Goal: Task Accomplishment & Management: Manage account settings

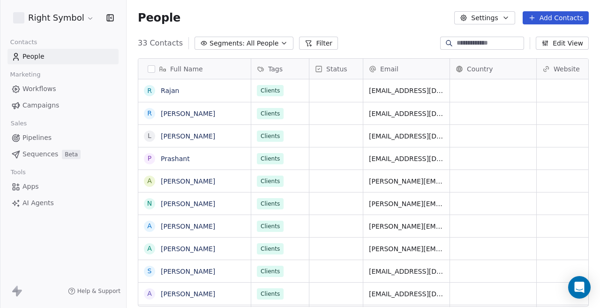
scroll to position [271, 474]
click at [65, 22] on html "Right Symbol Contacts People Marketing Workflows Campaigns Sales Pipelines Sequ…" at bounding box center [300, 154] width 600 height 308
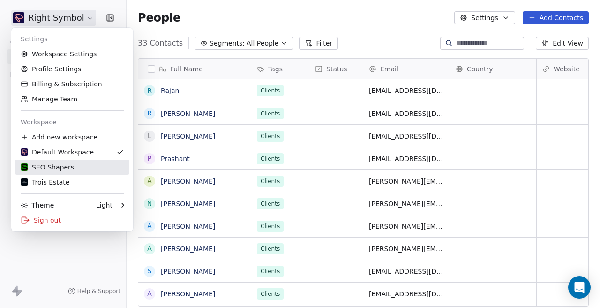
click at [57, 162] on div "SEO Shapers" at bounding box center [47, 166] width 53 height 9
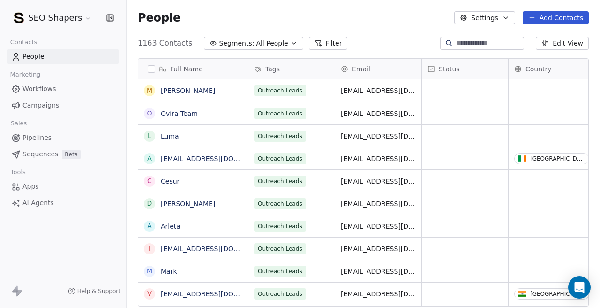
scroll to position [271, 474]
click at [54, 109] on span "Campaigns" at bounding box center [41, 105] width 37 height 10
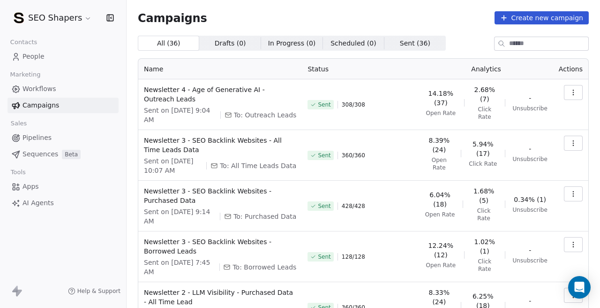
click at [182, 109] on span "Sent on [DATE] 9:04 AM" at bounding box center [180, 115] width 73 height 19
click at [312, 123] on div "Sent 308 / 308" at bounding box center [361, 104] width 106 height 39
click at [572, 96] on icon "button" at bounding box center [574, 93] width 8 height 8
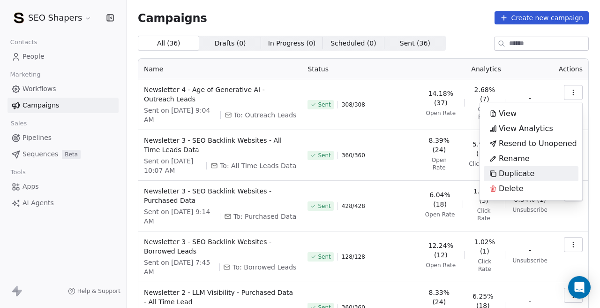
click at [518, 175] on span "Duplicate" at bounding box center [517, 173] width 36 height 11
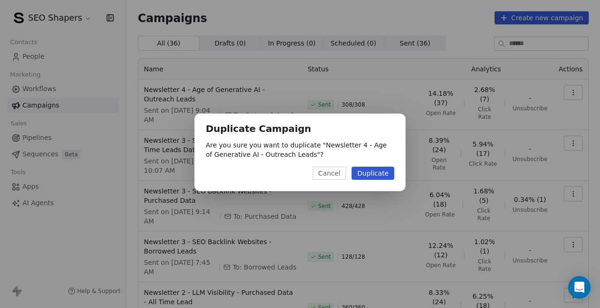
click at [385, 175] on button "Duplicate" at bounding box center [373, 173] width 43 height 13
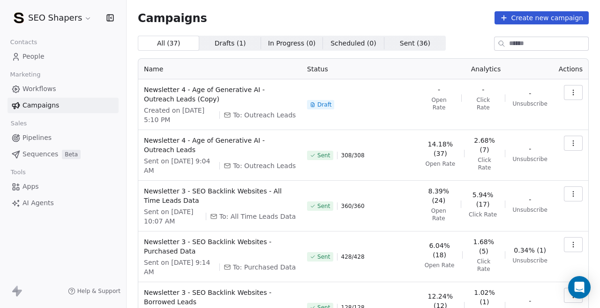
click at [572, 92] on icon "button" at bounding box center [574, 93] width 8 height 8
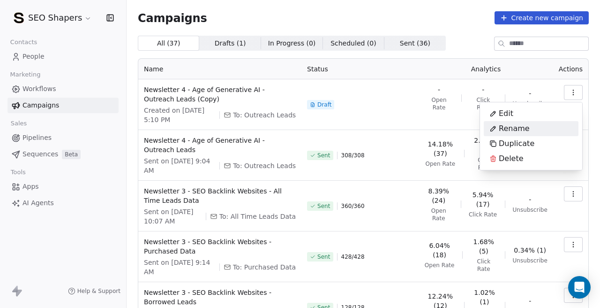
click at [533, 129] on div "Rename" at bounding box center [531, 128] width 95 height 15
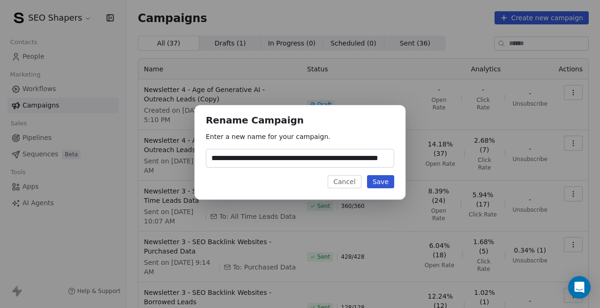
click at [341, 159] on input "**********" at bounding box center [300, 158] width 188 height 18
type input "**********"
click at [351, 186] on button "Cancel" at bounding box center [344, 181] width 33 height 13
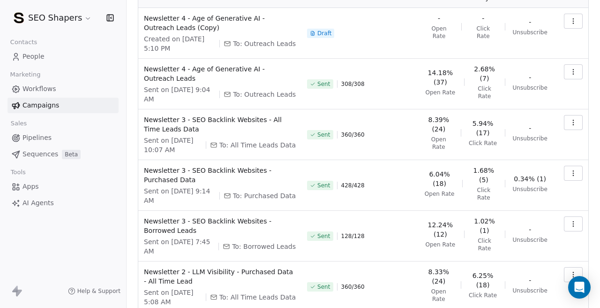
scroll to position [72, 0]
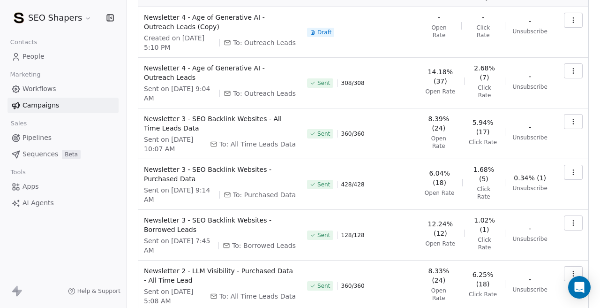
click at [272, 246] on span "To: Borrowed Leads" at bounding box center [264, 245] width 64 height 9
copy span "Borrowed Leads"
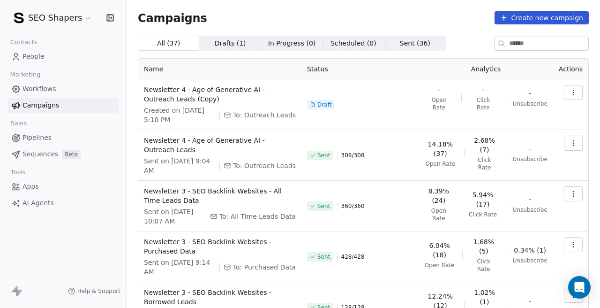
click at [577, 96] on button "button" at bounding box center [573, 92] width 19 height 15
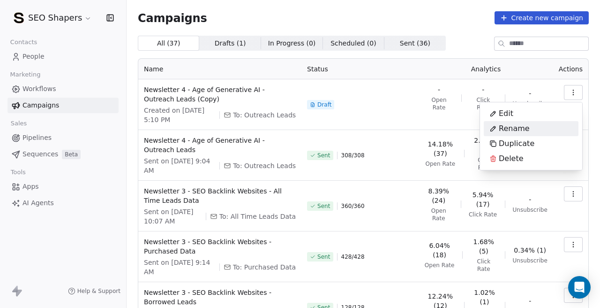
click at [523, 123] on span "Rename" at bounding box center [514, 128] width 31 height 11
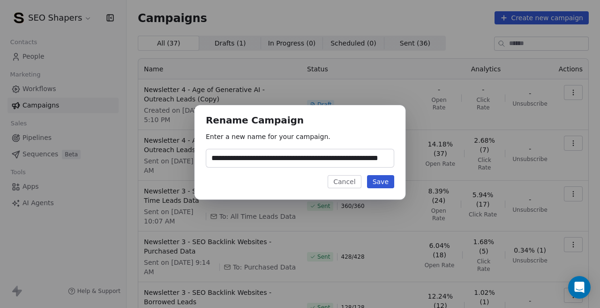
click at [341, 162] on input "**********" at bounding box center [300, 158] width 188 height 18
type input "**********"
click at [377, 181] on button "Save" at bounding box center [380, 181] width 27 height 13
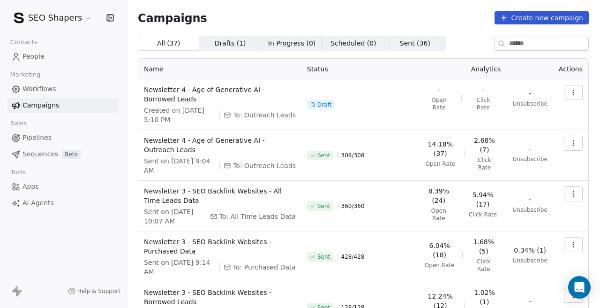
scroll to position [0, 0]
click at [573, 96] on button "button" at bounding box center [573, 92] width 19 height 15
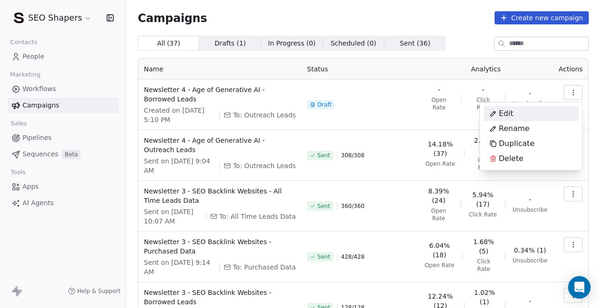
click at [512, 106] on div "Edit" at bounding box center [501, 113] width 35 height 15
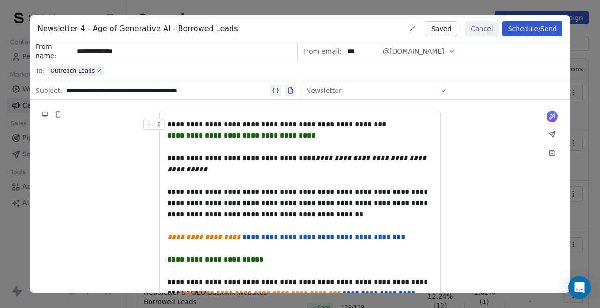
click at [98, 70] on icon at bounding box center [99, 70] width 3 height 3
click at [119, 69] on div "Select a segment" at bounding box center [306, 71] width 516 height 21
click at [96, 69] on span "Select a segment" at bounding box center [76, 70] width 57 height 9
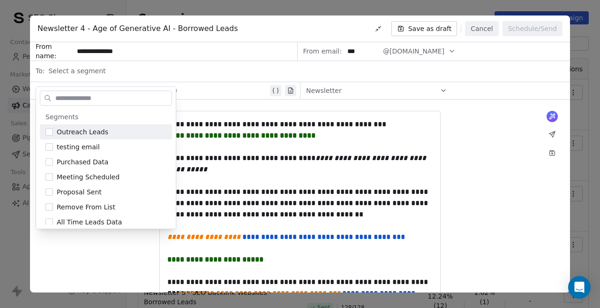
click at [96, 69] on span "Select a segment" at bounding box center [76, 70] width 57 height 9
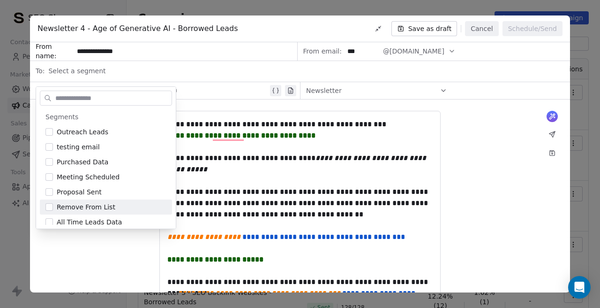
scroll to position [35, 0]
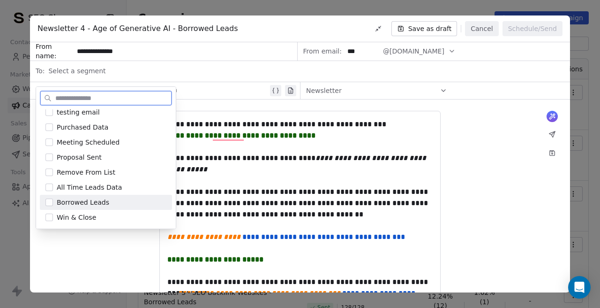
click at [52, 205] on button "Suggestions" at bounding box center [50, 202] width 8 height 8
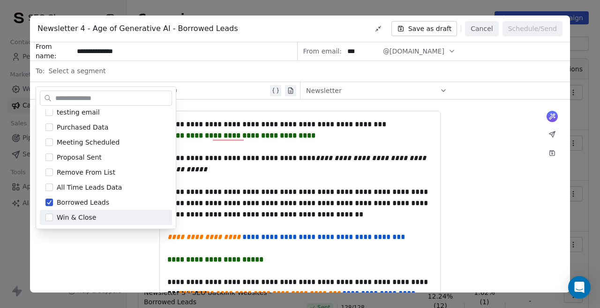
click at [124, 253] on div "**********" at bounding box center [300, 292] width 540 height 387
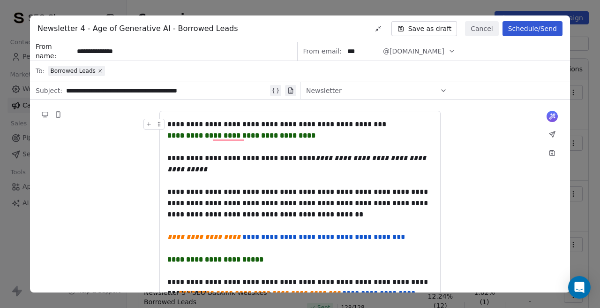
click at [437, 29] on button "Save as draft" at bounding box center [425, 28] width 66 height 15
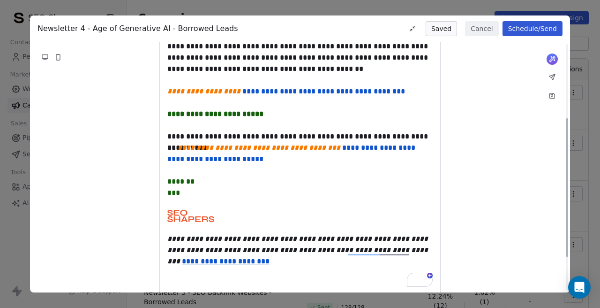
scroll to position [0, 0]
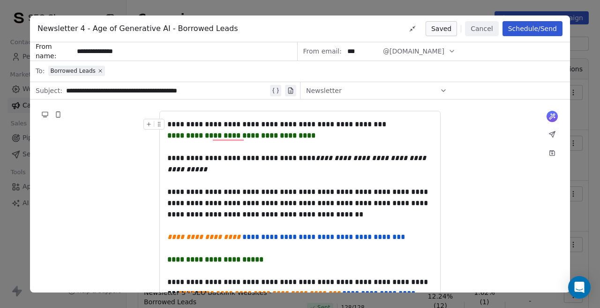
click at [519, 30] on button "Schedule/Send" at bounding box center [533, 28] width 60 height 15
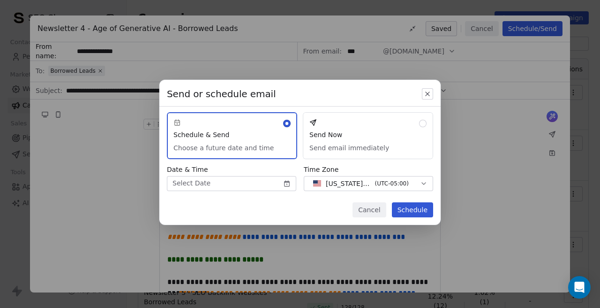
click at [283, 141] on button "Schedule & Send Choose a future date and time" at bounding box center [232, 135] width 130 height 47
click at [286, 189] on body "SEO Shapers Contacts People Marketing Workflows Campaigns Sales Pipelines Seque…" at bounding box center [300, 154] width 600 height 308
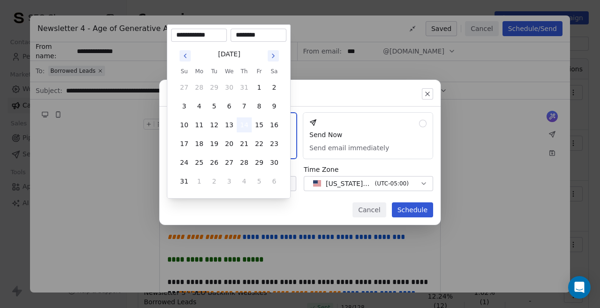
click at [247, 121] on button "14" at bounding box center [244, 124] width 15 height 15
click at [237, 37] on input "********" at bounding box center [259, 34] width 52 height 9
type input "********"
click at [252, 124] on button "15" at bounding box center [259, 124] width 15 height 15
click at [246, 124] on button "14" at bounding box center [244, 124] width 15 height 15
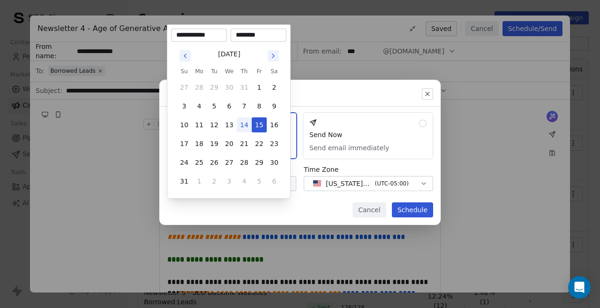
type input "**********"
click at [246, 124] on button "14" at bounding box center [244, 124] width 15 height 15
click at [308, 213] on div "Send or schedule email Schedule & Send Choose a future date and time Send Now S…" at bounding box center [300, 154] width 600 height 178
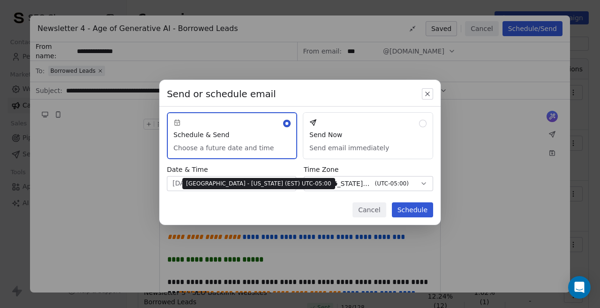
click at [370, 182] on span "[US_STATE] - EST" at bounding box center [349, 183] width 46 height 9
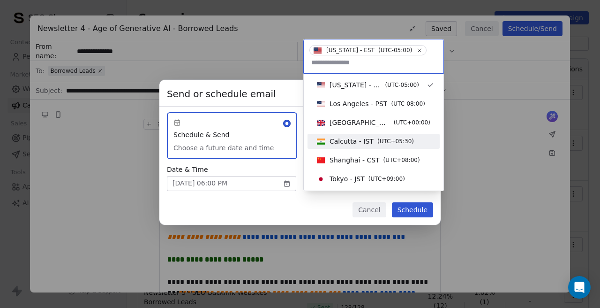
click at [353, 138] on span "Calcutta - IST" at bounding box center [352, 141] width 44 height 9
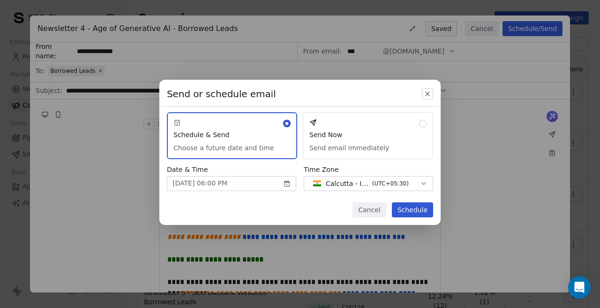
click at [398, 209] on button "Schedule" at bounding box center [412, 209] width 41 height 15
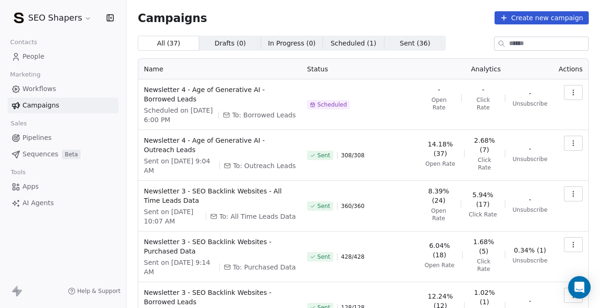
click at [259, 267] on span "To: Purchased Data" at bounding box center [264, 266] width 63 height 9
click at [259, 262] on span "To: Purchased Data" at bounding box center [264, 266] width 63 height 9
click at [264, 264] on span "To: Purchased Data" at bounding box center [264, 266] width 63 height 9
copy span "Purchased Data"
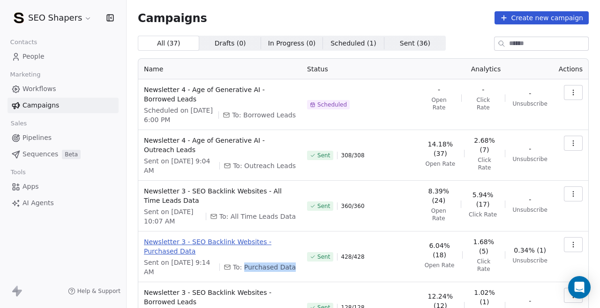
click at [291, 253] on span "Newsletter 3 - SEO Backlink Websites - Purchased Data" at bounding box center [220, 246] width 152 height 19
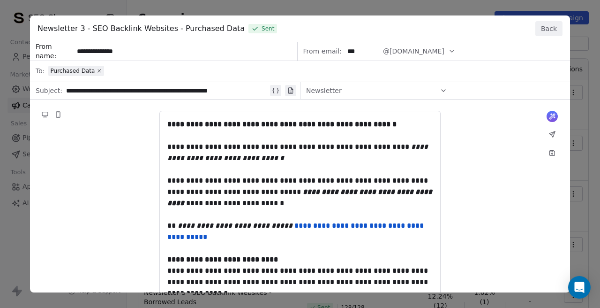
click at [550, 22] on button "Back" at bounding box center [549, 28] width 27 height 15
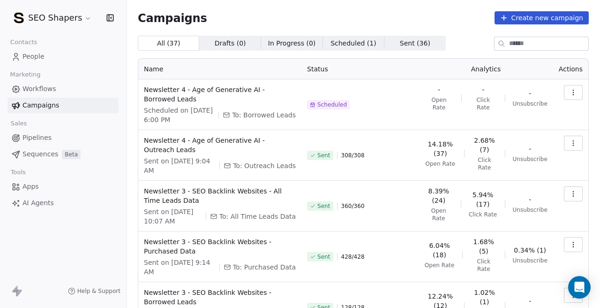
click at [571, 91] on icon "button" at bounding box center [574, 93] width 8 height 8
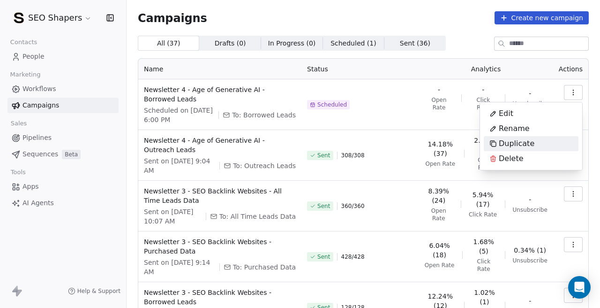
click at [544, 143] on div "Duplicate" at bounding box center [531, 143] width 95 height 15
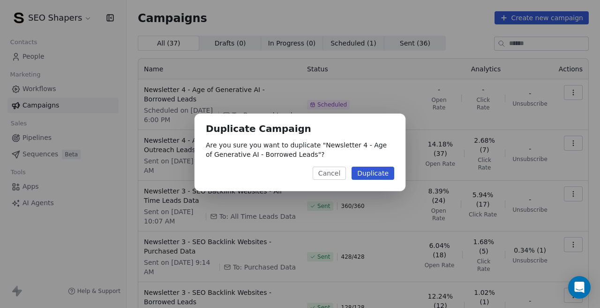
click at [375, 176] on button "Duplicate" at bounding box center [373, 173] width 43 height 13
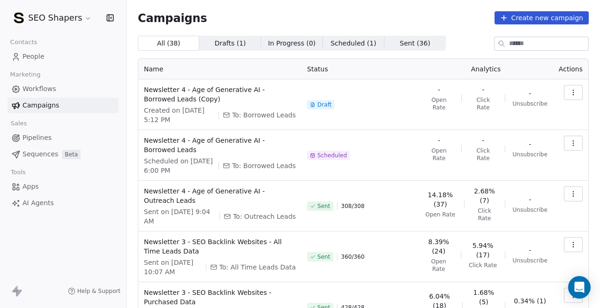
click at [575, 94] on icon "button" at bounding box center [574, 93] width 8 height 8
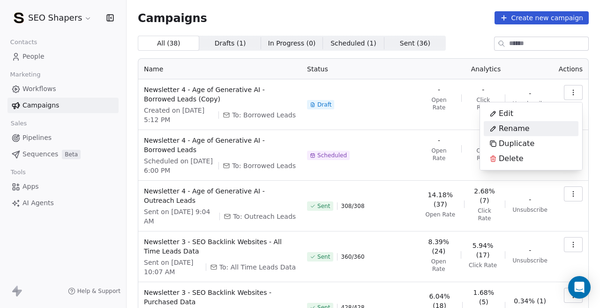
click at [507, 128] on span "Rename" at bounding box center [514, 128] width 31 height 11
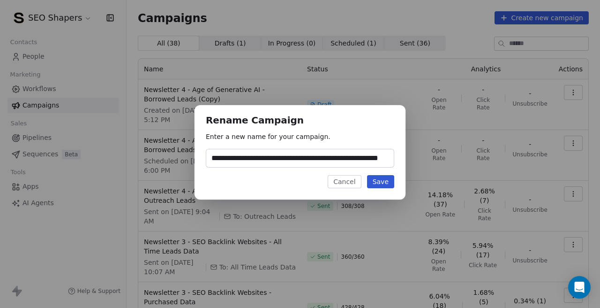
click at [339, 155] on input "**********" at bounding box center [300, 158] width 188 height 18
type input "**********"
click at [381, 179] on button "Save" at bounding box center [380, 181] width 27 height 13
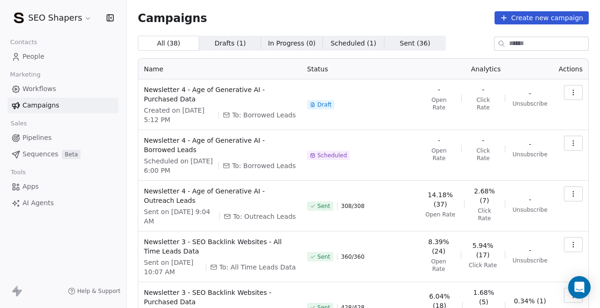
click at [572, 94] on icon "button" at bounding box center [574, 93] width 8 height 8
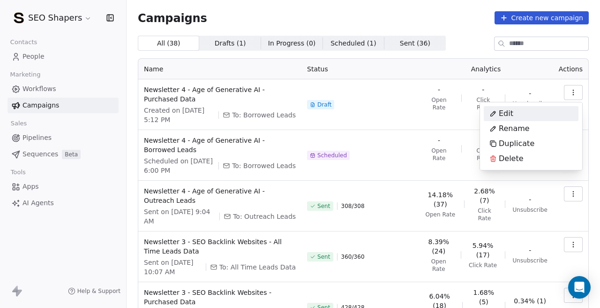
click at [521, 114] on div "Edit" at bounding box center [531, 113] width 95 height 15
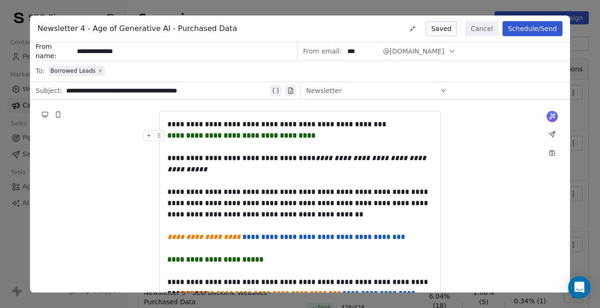
click at [100, 70] on icon at bounding box center [101, 71] width 6 height 6
click at [100, 70] on span "Select a segment" at bounding box center [76, 70] width 57 height 9
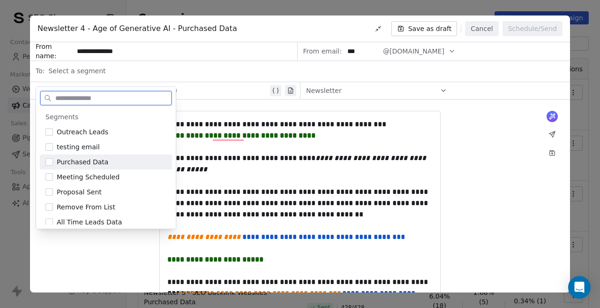
click at [51, 166] on div "Purchased Data" at bounding box center [106, 161] width 132 height 15
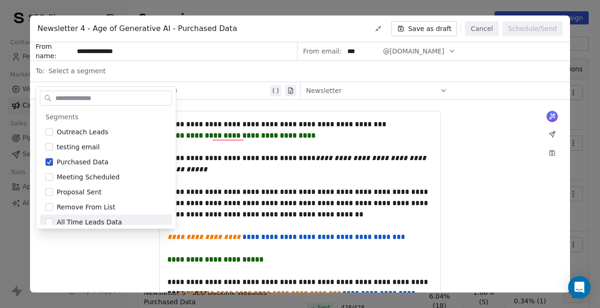
click at [83, 249] on div "**********" at bounding box center [300, 292] width 540 height 387
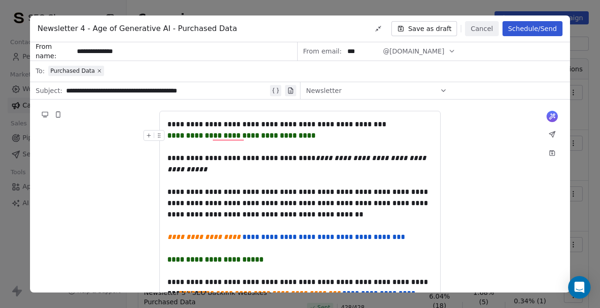
click at [517, 35] on button "Schedule/Send" at bounding box center [533, 28] width 60 height 15
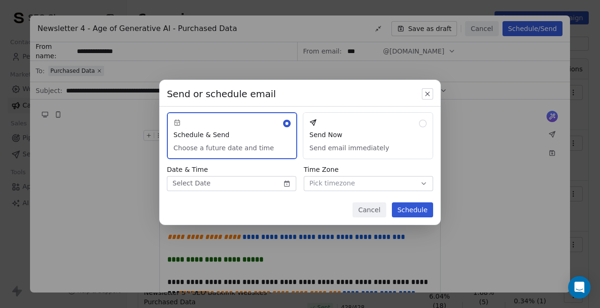
click at [281, 186] on body "SEO Shapers Contacts People Marketing Workflows Campaigns Sales Pipelines Seque…" at bounding box center [300, 154] width 600 height 308
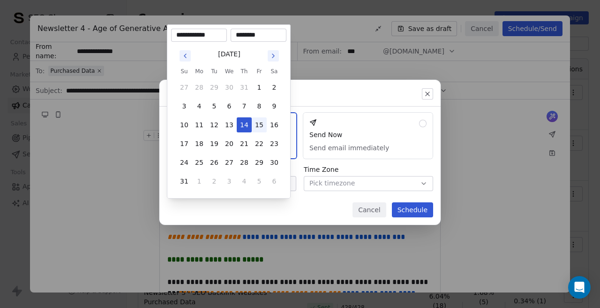
click at [260, 122] on button "15" at bounding box center [259, 124] width 15 height 15
type input "**********"
click at [260, 122] on button "15" at bounding box center [259, 124] width 15 height 15
click at [242, 36] on input "********" at bounding box center [259, 34] width 52 height 9
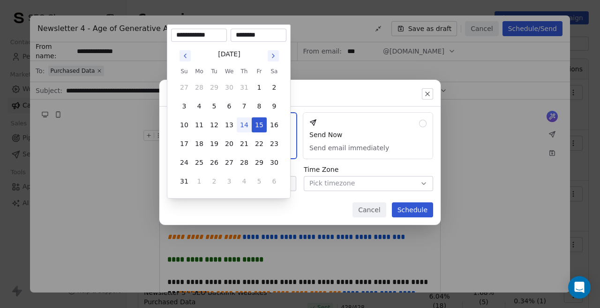
click at [249, 37] on input "********" at bounding box center [259, 34] width 52 height 9
type input "********"
click at [279, 204] on div "Send or schedule email Schedule & Send Choose a future date and time Send Now S…" at bounding box center [300, 154] width 600 height 178
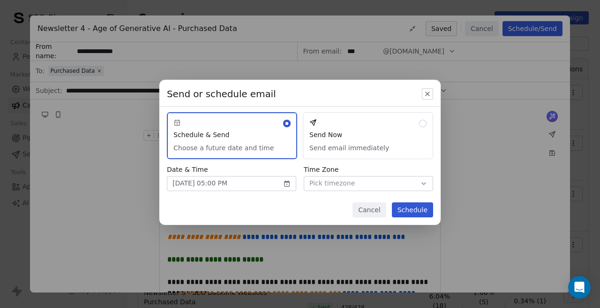
click at [354, 182] on button "Pick timezone" at bounding box center [368, 183] width 129 height 15
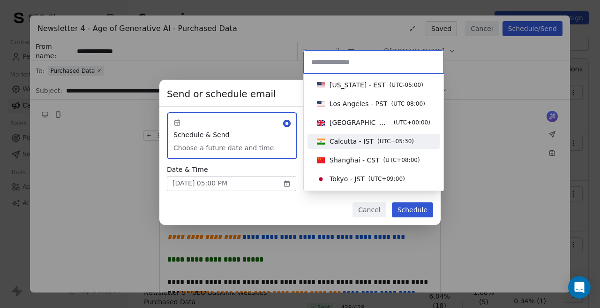
click at [353, 140] on span "Calcutta - IST" at bounding box center [352, 141] width 44 height 9
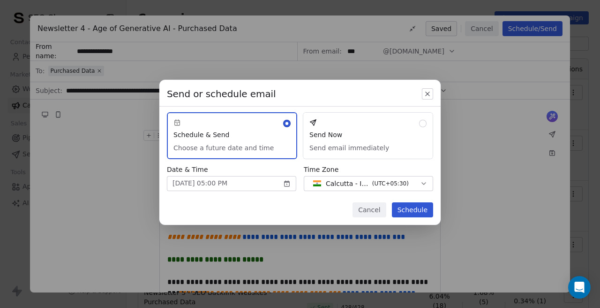
click at [404, 208] on button "Schedule" at bounding box center [412, 209] width 41 height 15
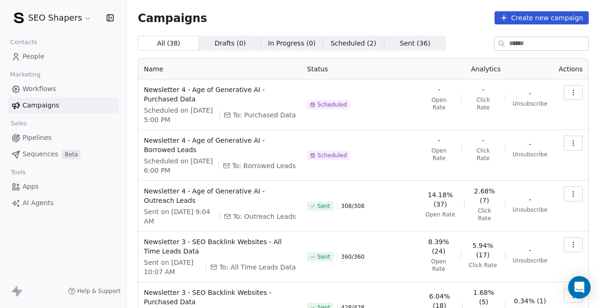
scroll to position [9, 0]
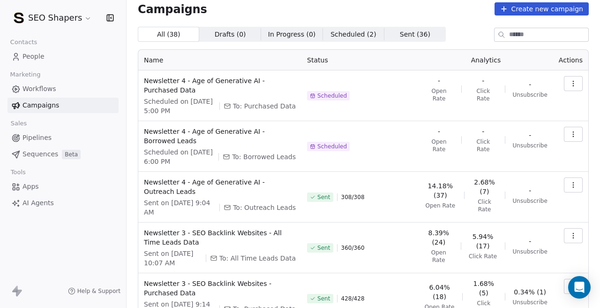
click at [241, 258] on span "To: All Time Leads Data" at bounding box center [258, 257] width 76 height 9
copy span "All Time Leads Data"
click at [289, 253] on span "To: All Time Leads Data" at bounding box center [258, 257] width 76 height 9
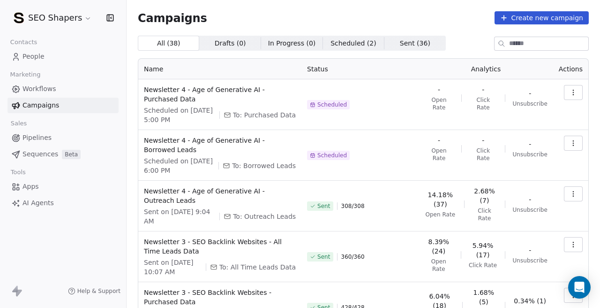
click at [576, 93] on icon "button" at bounding box center [574, 93] width 8 height 8
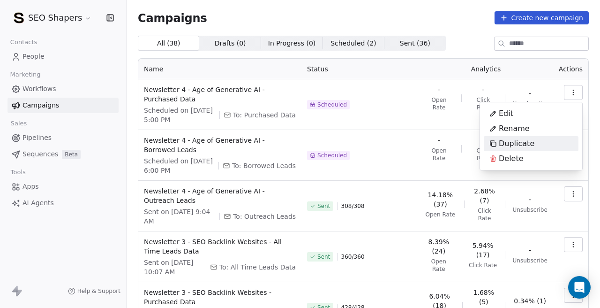
click at [532, 141] on div "Duplicate" at bounding box center [512, 143] width 56 height 15
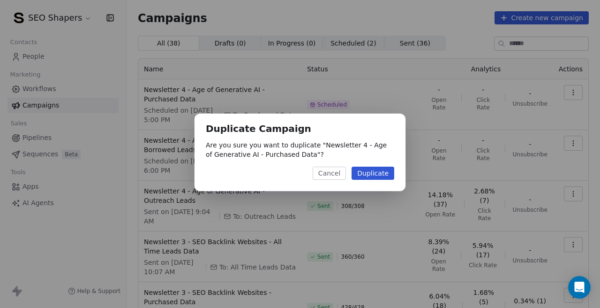
click at [365, 175] on button "Duplicate" at bounding box center [373, 173] width 43 height 13
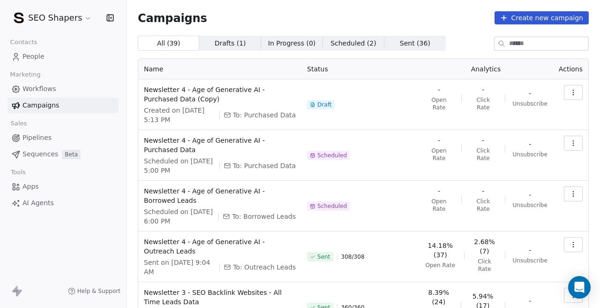
click at [574, 93] on icon "button" at bounding box center [574, 93] width 8 height 8
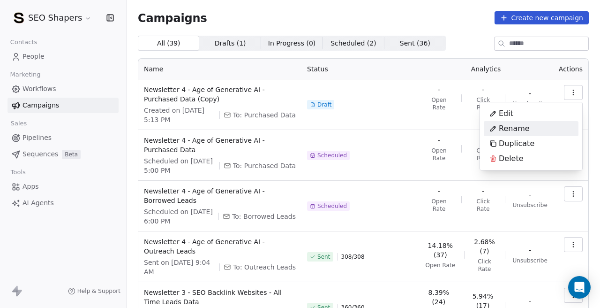
click at [525, 130] on span "Rename" at bounding box center [514, 128] width 31 height 11
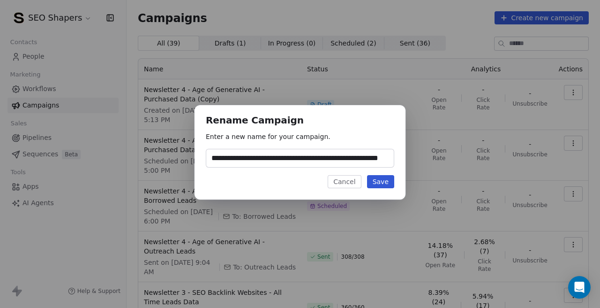
click at [343, 157] on input "**********" at bounding box center [300, 158] width 188 height 18
type input "**********"
click at [380, 180] on button "Save" at bounding box center [380, 181] width 27 height 13
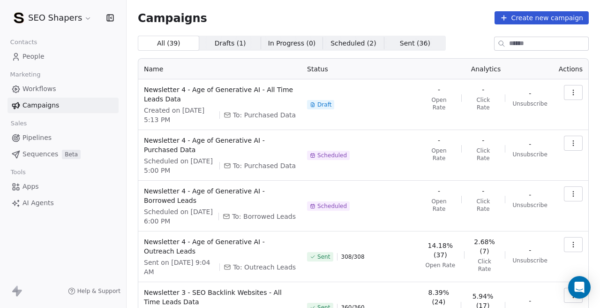
scroll to position [0, 0]
click at [577, 94] on icon "button" at bounding box center [574, 93] width 8 height 8
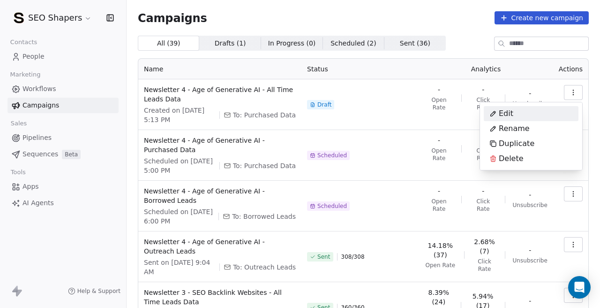
click at [502, 112] on span "Edit" at bounding box center [506, 113] width 15 height 11
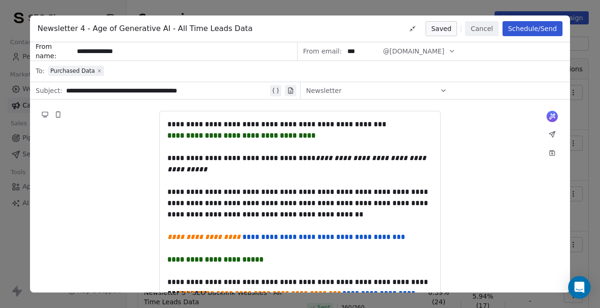
click at [99, 70] on icon at bounding box center [99, 70] width 3 height 3
click at [79, 70] on span "Select a segment" at bounding box center [76, 70] width 57 height 9
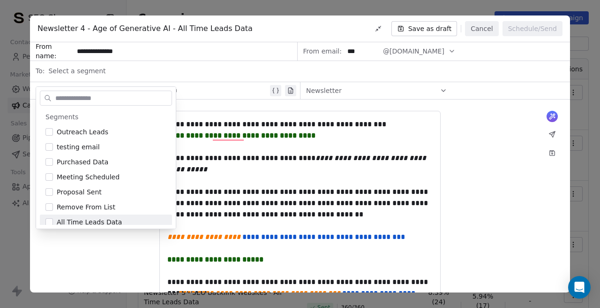
scroll to position [35, 0]
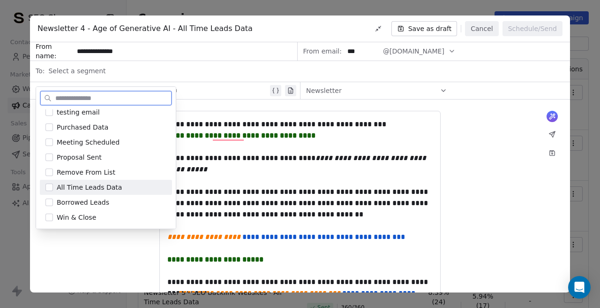
click at [52, 189] on button "Suggestions" at bounding box center [50, 187] width 8 height 8
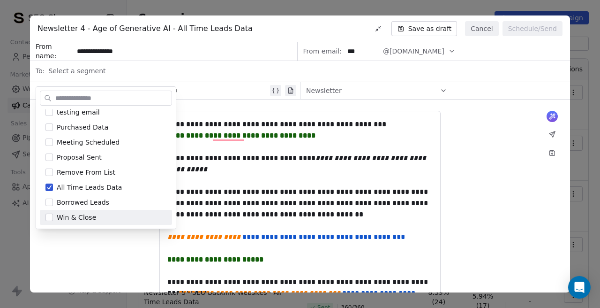
click at [109, 246] on div "**********" at bounding box center [300, 292] width 540 height 387
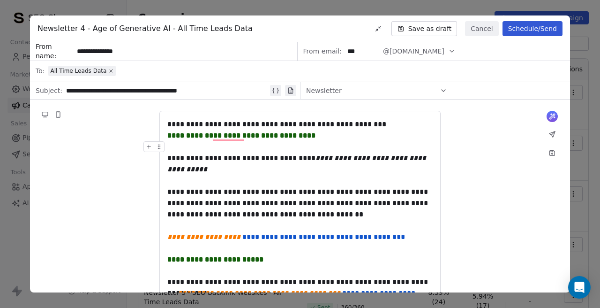
click at [529, 25] on button "Schedule/Send" at bounding box center [533, 28] width 60 height 15
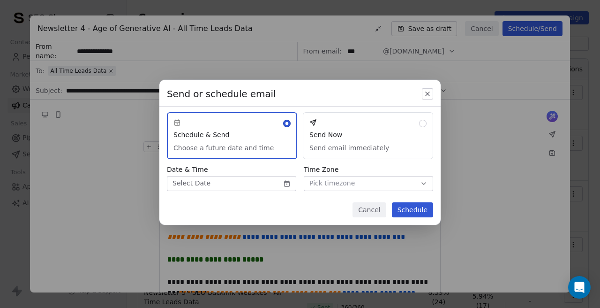
click at [284, 188] on body "SEO Shapers Contacts People Marketing Workflows Campaigns Sales Pipelines Seque…" at bounding box center [300, 154] width 600 height 308
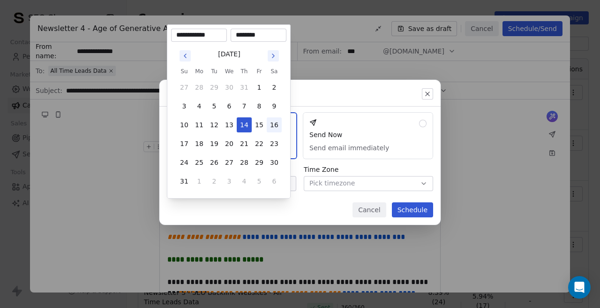
click at [279, 123] on button "16" at bounding box center [274, 124] width 15 height 15
type input "**********"
click at [242, 35] on input "********" at bounding box center [259, 34] width 52 height 9
click at [243, 33] on input "********" at bounding box center [259, 34] width 52 height 9
type input "********"
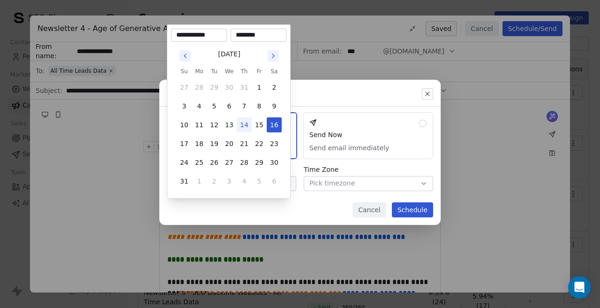
click at [298, 216] on div "Send or schedule email Schedule & Send Choose a future date and time Send Now S…" at bounding box center [300, 154] width 600 height 178
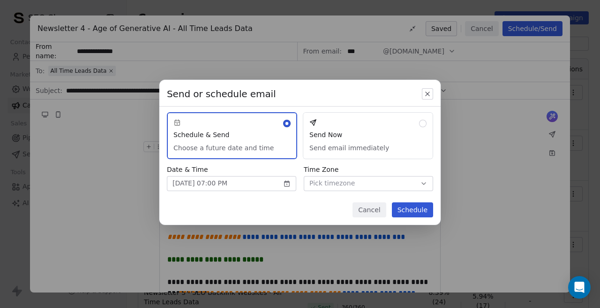
click at [383, 191] on div "Send or schedule email Schedule & Send Choose a future date and time Send Now S…" at bounding box center [299, 152] width 281 height 145
click at [387, 184] on button "Pick timezone" at bounding box center [368, 183] width 129 height 15
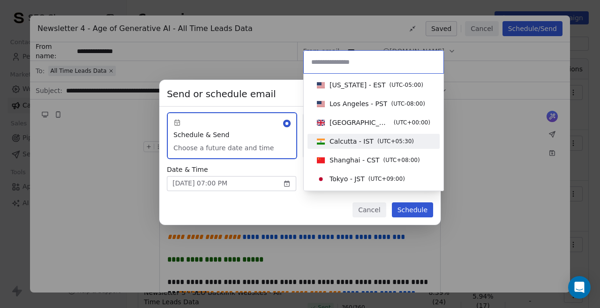
click at [349, 146] on span "Calcutta - IST ( UTC+05:30 )" at bounding box center [365, 141] width 105 height 10
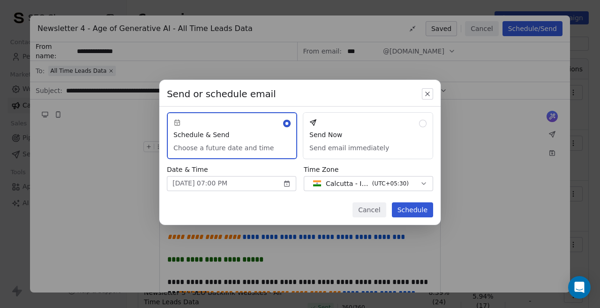
click at [328, 208] on div "Cancel Schedule" at bounding box center [299, 213] width 281 height 23
click at [408, 214] on button "Schedule" at bounding box center [412, 209] width 41 height 15
